Goal: Transaction & Acquisition: Purchase product/service

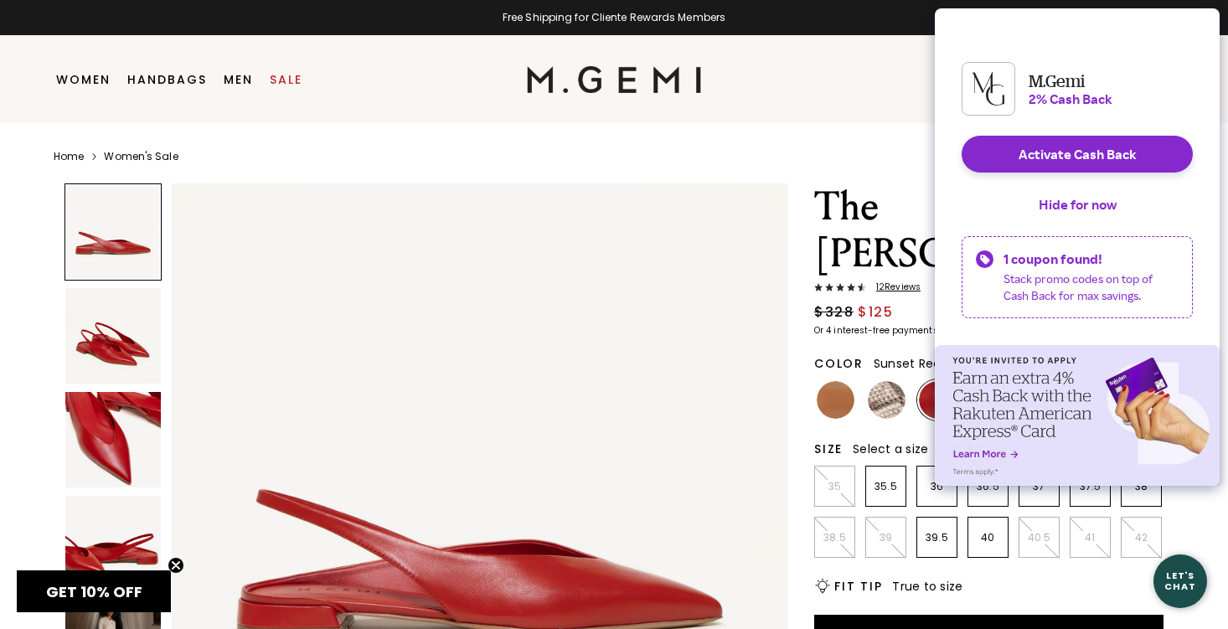
click at [100, 433] on img at bounding box center [112, 439] width 95 height 95
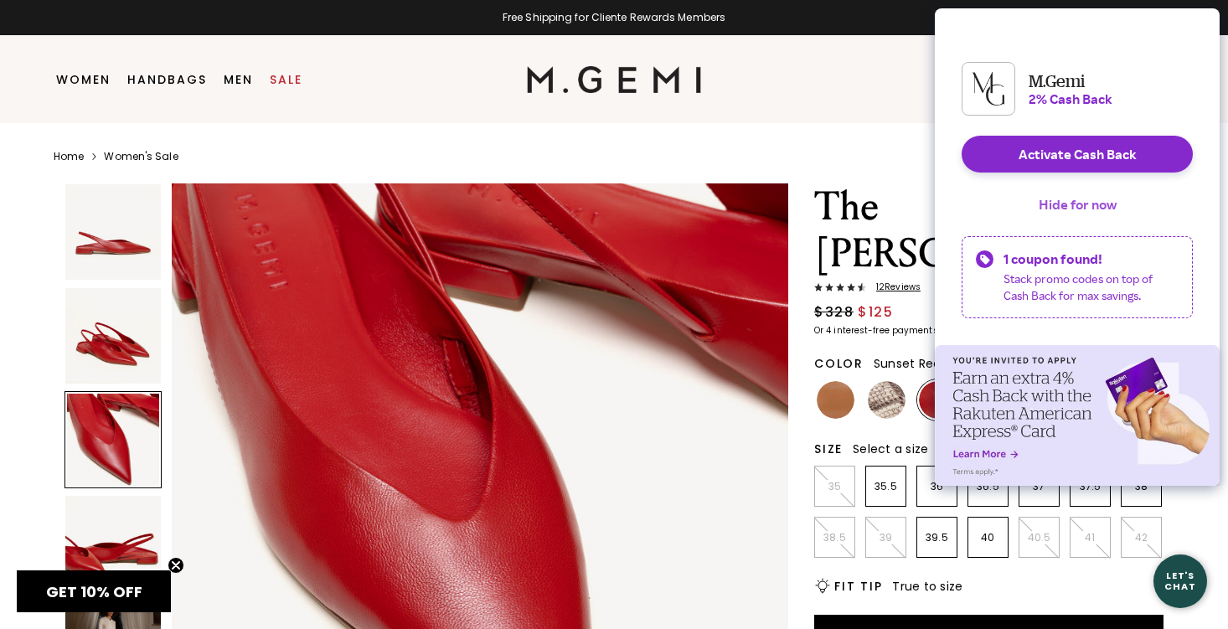
click at [1064, 223] on button "Hide for now" at bounding box center [1077, 204] width 105 height 37
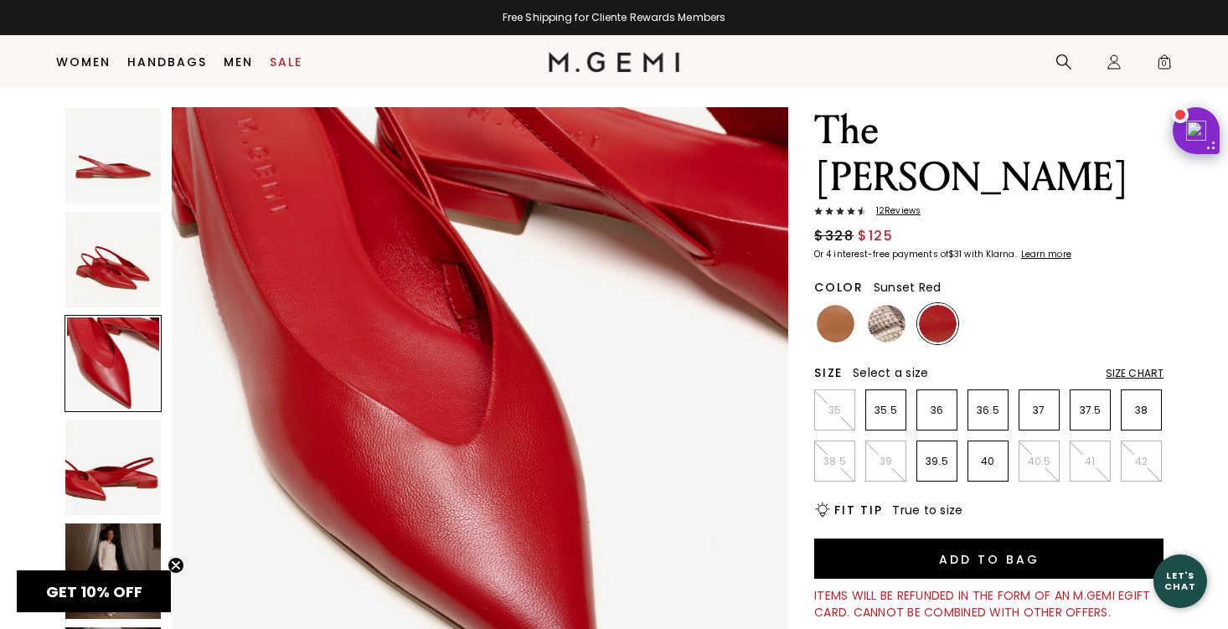
scroll to position [30, 0]
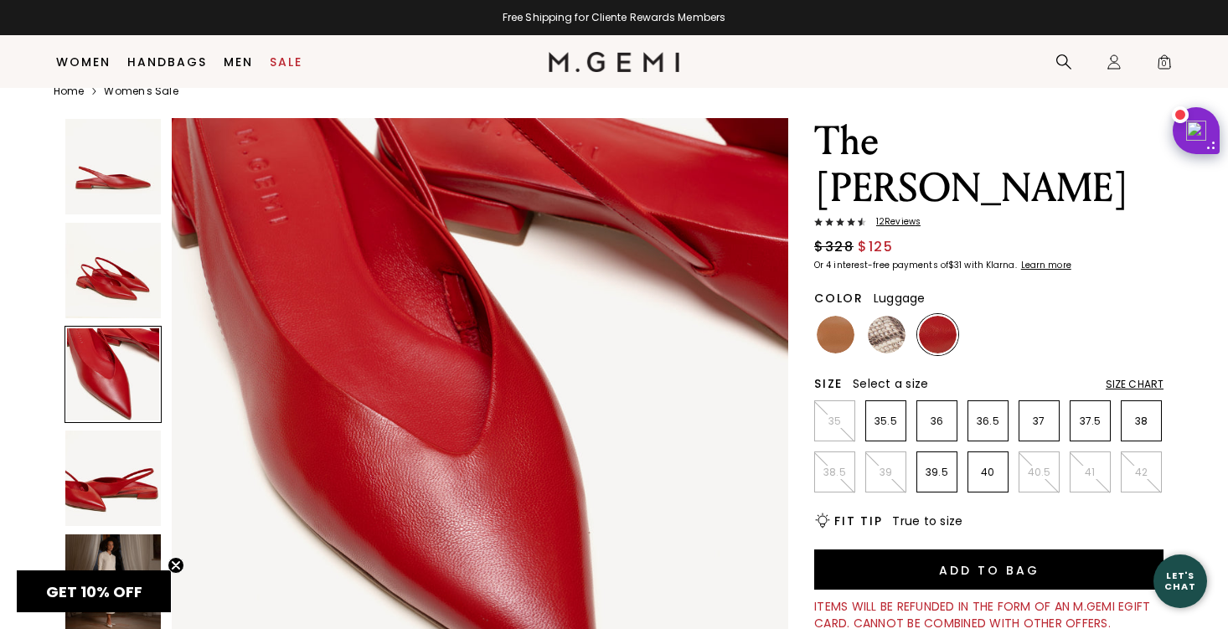
click at [837, 316] on img at bounding box center [836, 335] width 38 height 38
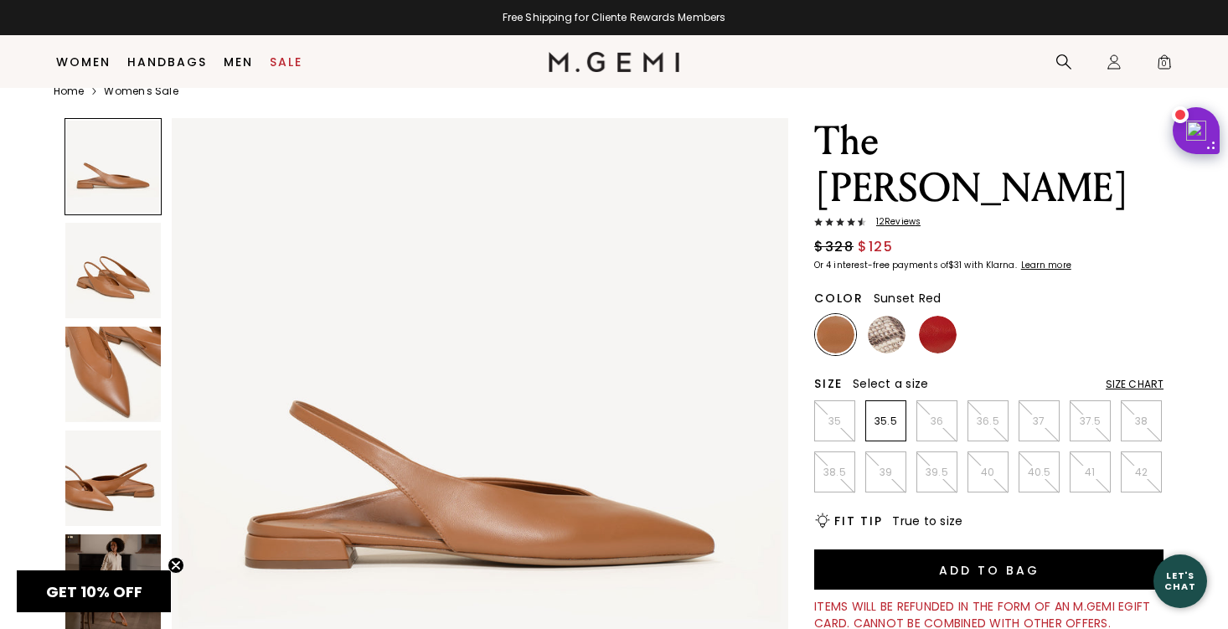
click at [930, 316] on img at bounding box center [938, 335] width 38 height 38
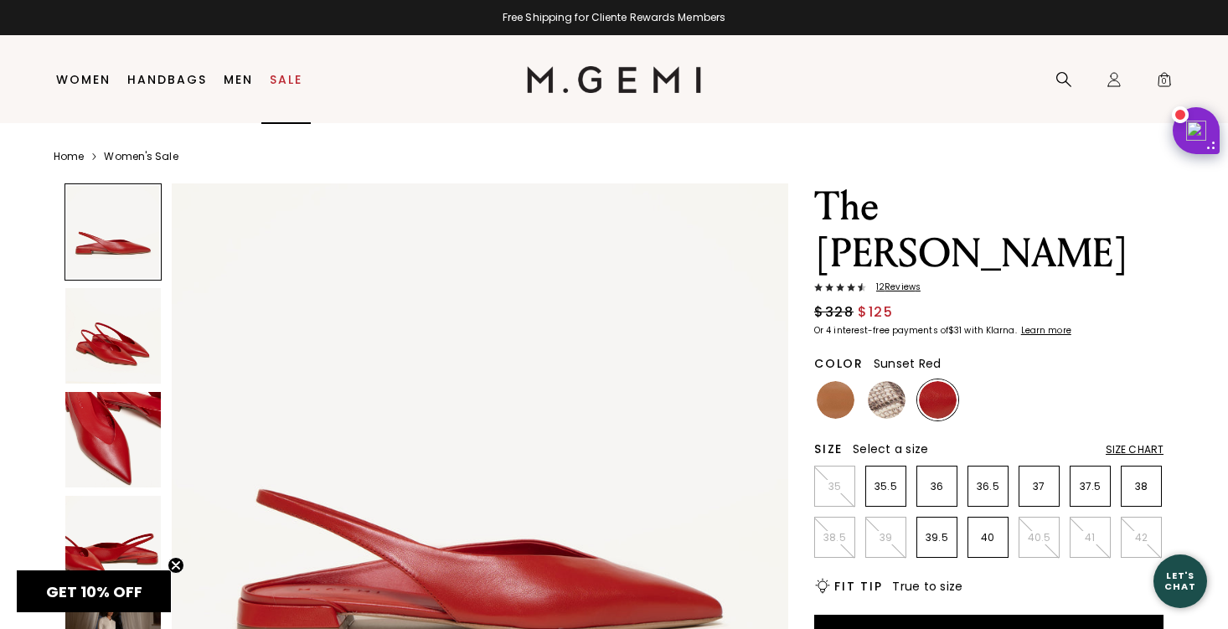
click at [286, 82] on link "Sale" at bounding box center [286, 79] width 33 height 13
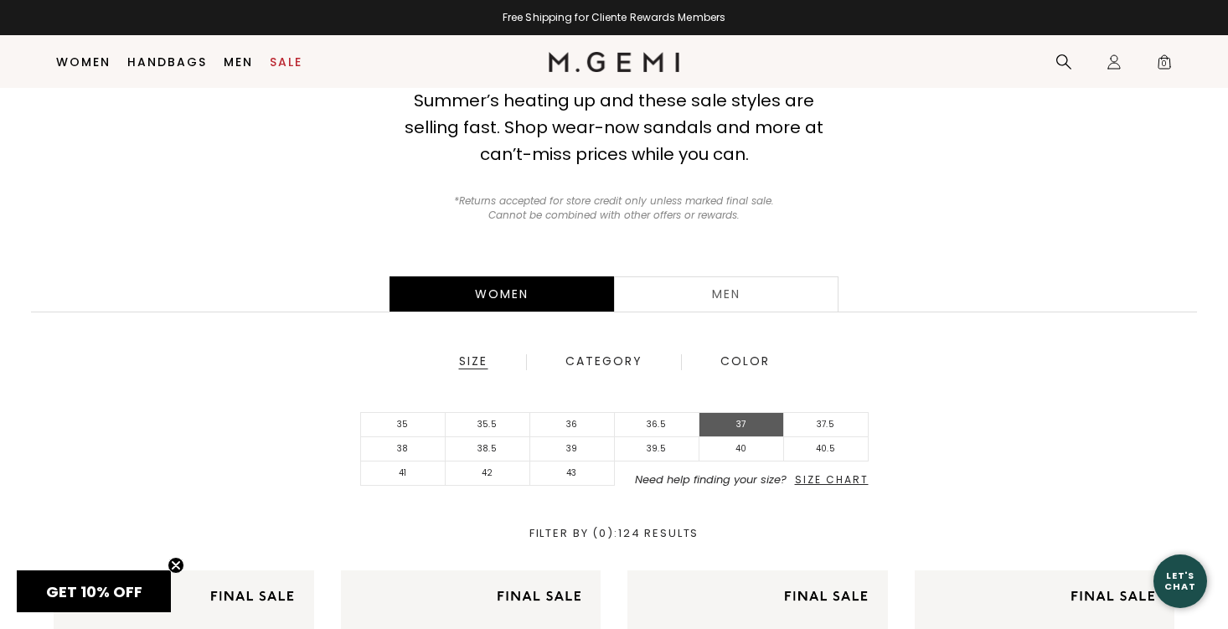
click at [734, 417] on li "37" at bounding box center [741, 425] width 85 height 24
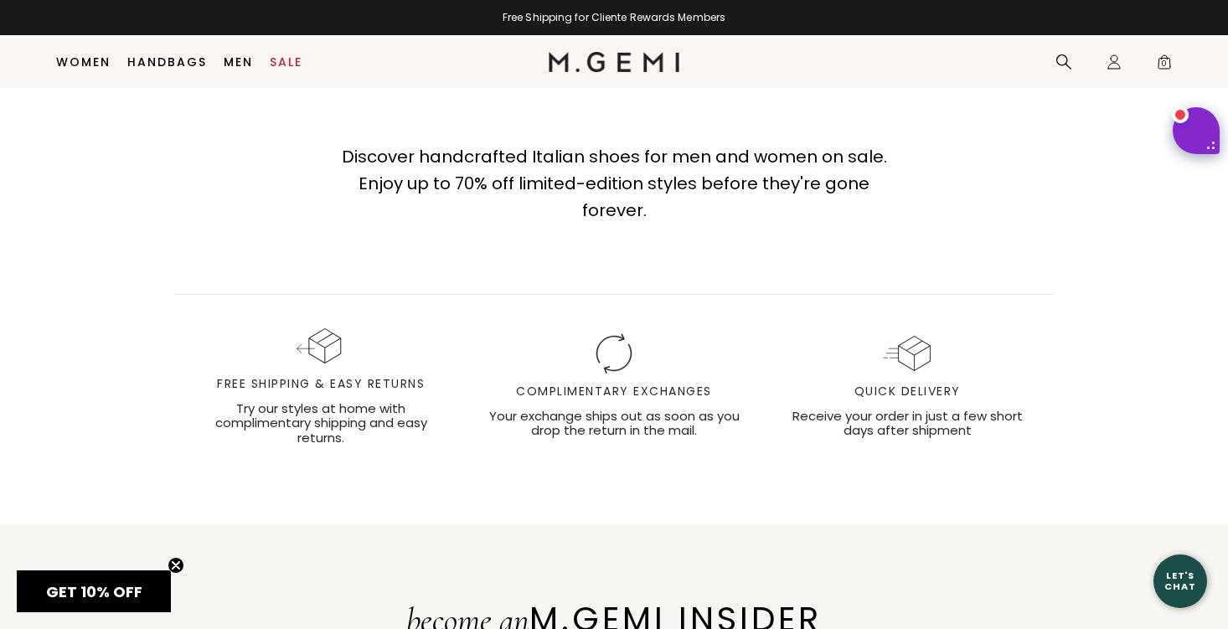
scroll to position [8747, 0]
